Goal: Information Seeking & Learning: Learn about a topic

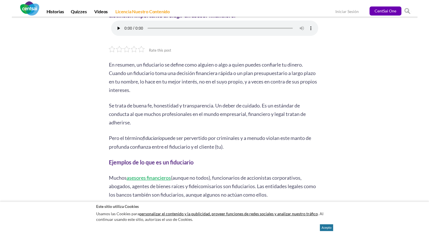
scroll to position [222, 0]
click at [121, 73] on p "En resumen, un fiduciario se define como alguien o algo a quien puedes confiarl…" at bounding box center [215, 77] width 212 height 34
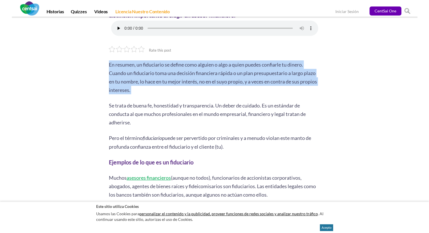
click at [121, 73] on p "En resumen, un fiduciario se define como alguien o algo a quien puedes confiarl…" at bounding box center [215, 77] width 212 height 34
click at [153, 74] on p "En resumen, un fiduciario se define como alguien o algo a quien puedes confiarl…" at bounding box center [215, 77] width 212 height 34
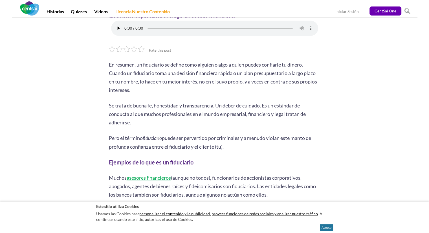
click at [230, 66] on p "En resumen, un fiduciario se define como alguien o algo a quien puedes confiarl…" at bounding box center [215, 77] width 212 height 34
click at [249, 72] on p "En resumen, un fiduciario se define como alguien o algo a quien puedes confiarl…" at bounding box center [215, 77] width 212 height 34
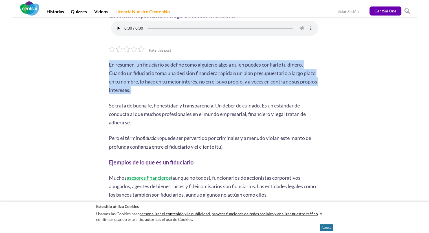
click at [249, 72] on p "En resumen, un fiduciario se define como alguien o algo a quien puedes confiarl…" at bounding box center [215, 77] width 212 height 34
click at [289, 73] on p "En resumen, un fiduciario se define como alguien o algo a quien puedes confiarl…" at bounding box center [215, 77] width 212 height 34
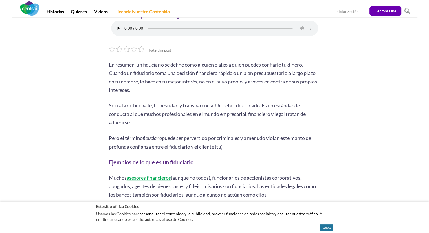
click at [125, 80] on p "En resumen, un fiduciario se define como alguien o algo a quien puedes confiarl…" at bounding box center [215, 77] width 212 height 34
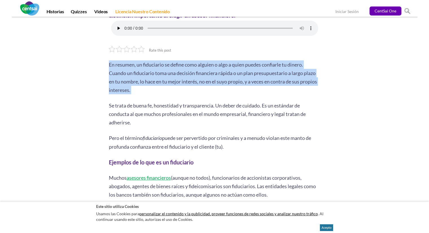
click at [125, 80] on p "En resumen, un fiduciario se define como alguien o algo a quien puedes confiarl…" at bounding box center [215, 77] width 212 height 34
click at [140, 79] on p "En resumen, un fiduciario se define como alguien o algo a quien puedes confiarl…" at bounding box center [215, 77] width 212 height 34
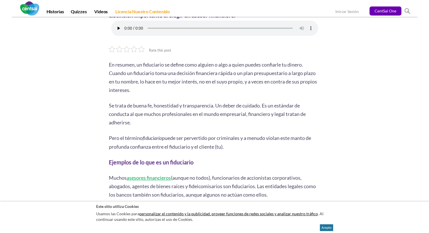
click at [172, 79] on p "En resumen, un fiduciario se define como alguien o algo a quien puedes confiarl…" at bounding box center [215, 77] width 212 height 34
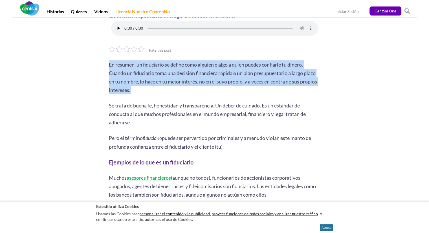
click at [236, 80] on p "En resumen, un fiduciario se define como alguien o algo a quien puedes confiarl…" at bounding box center [215, 77] width 212 height 34
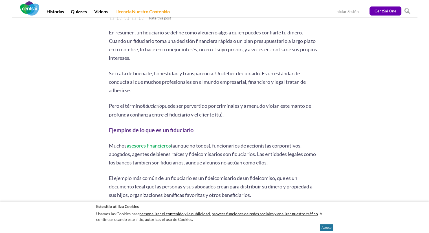
scroll to position [257, 0]
